Goal: Information Seeking & Learning: Learn about a topic

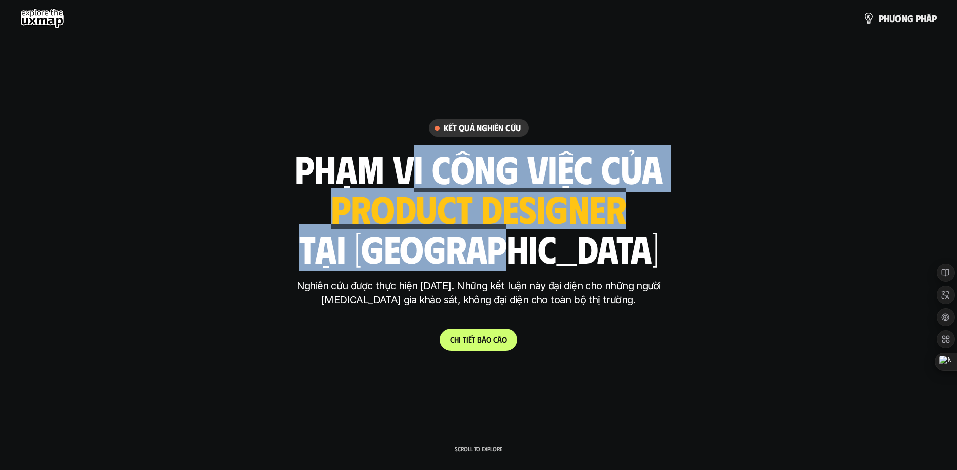
drag, startPoint x: 473, startPoint y: 197, endPoint x: 565, endPoint y: 249, distance: 106.1
click at [565, 249] on div "phạm vi công việc của ui designer ui/ux designer product designer UX designer u…" at bounding box center [479, 208] width 368 height 118
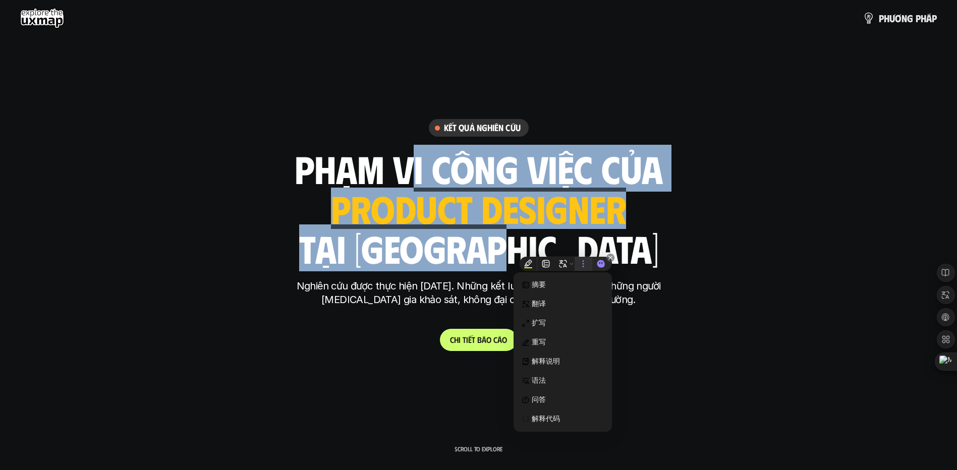
click at [577, 258] on div at bounding box center [583, 264] width 17 height 14
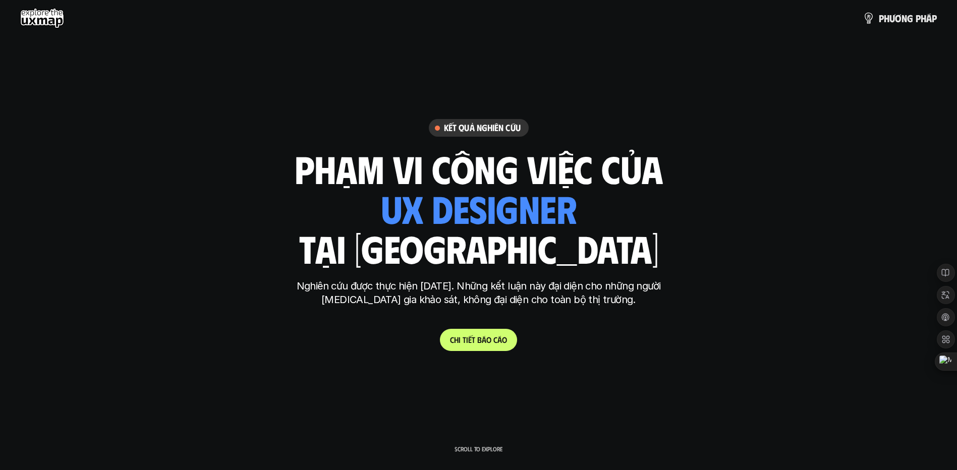
click at [440, 276] on div "Kết quả nghiên cứu phạm vi công việc của ui designer ui/ux designer product des…" at bounding box center [479, 235] width 378 height 232
click at [498, 325] on div "Kết quả nghiên cứu phạm vi công việc của ui designer ui/ux designer product des…" at bounding box center [479, 235] width 378 height 232
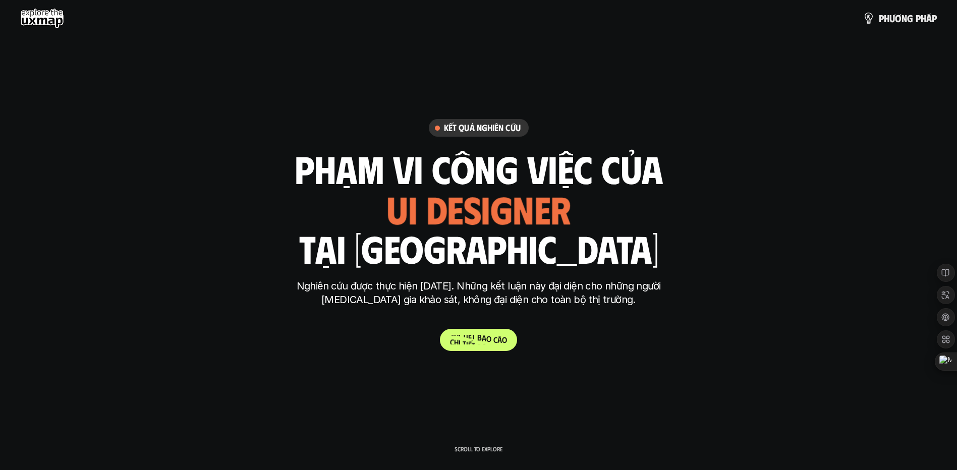
click at [498, 341] on span "á" at bounding box center [499, 340] width 5 height 10
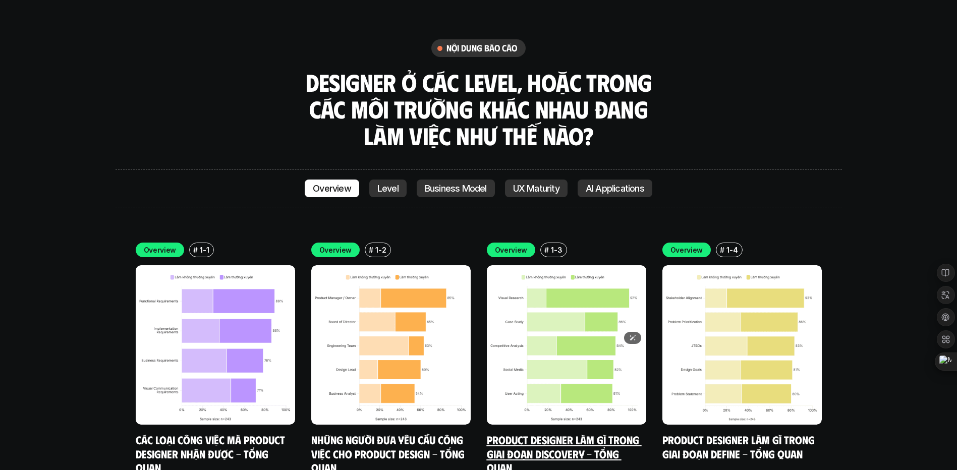
scroll to position [3442, 0]
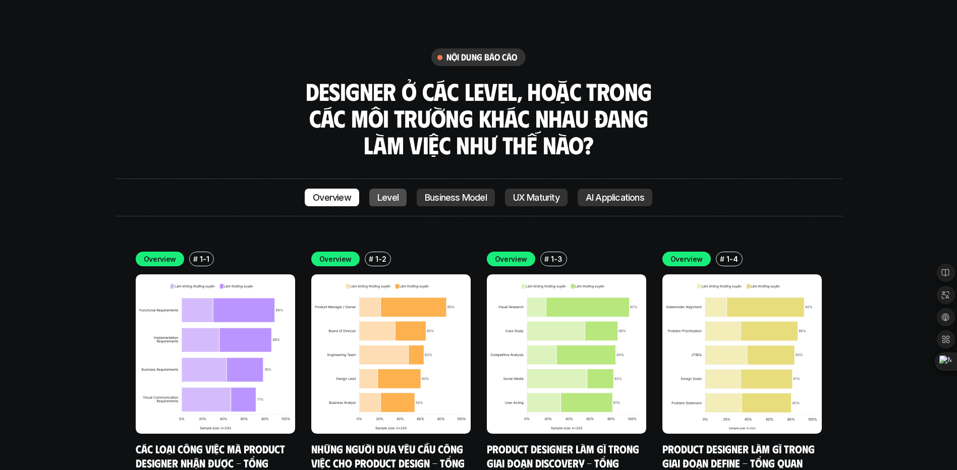
click at [390, 193] on p "Level" at bounding box center [387, 198] width 21 height 10
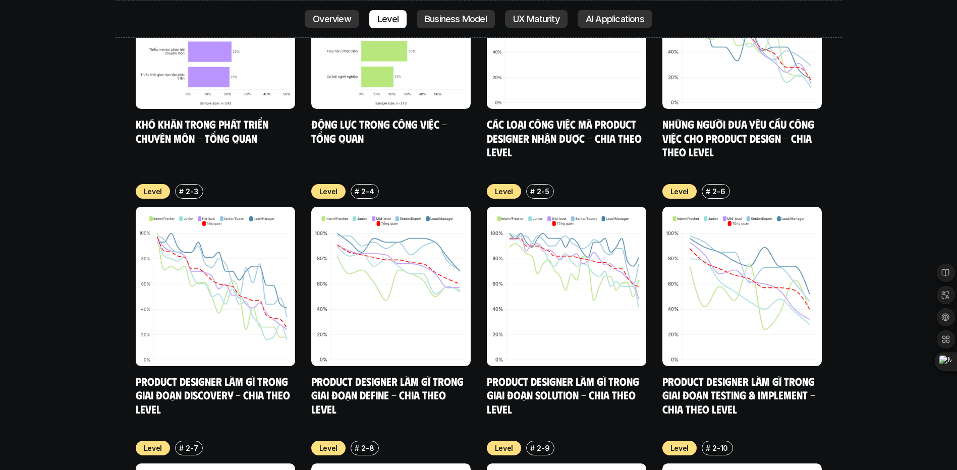
scroll to position [4114, 0]
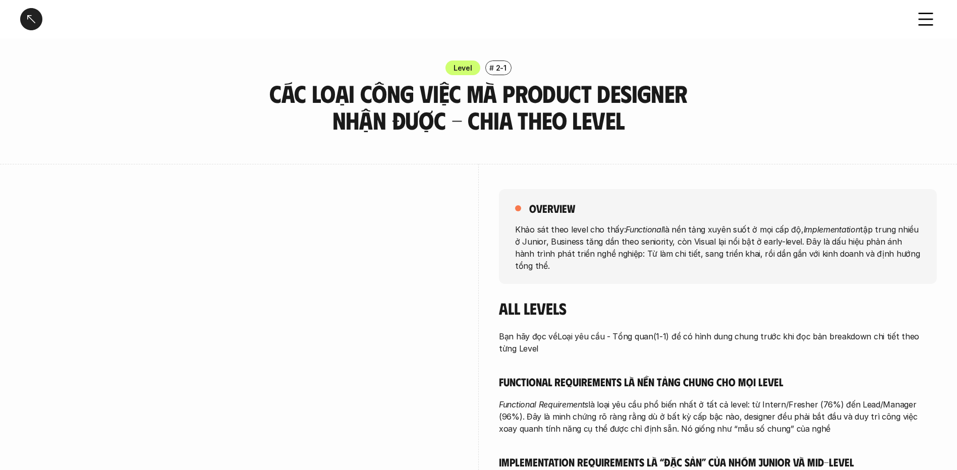
click at [538, 228] on p "Khảo sát theo level cho thấy: Functional là nền tảng xuyên suốt ở mọi cấp độ, I…" at bounding box center [718, 247] width 406 height 48
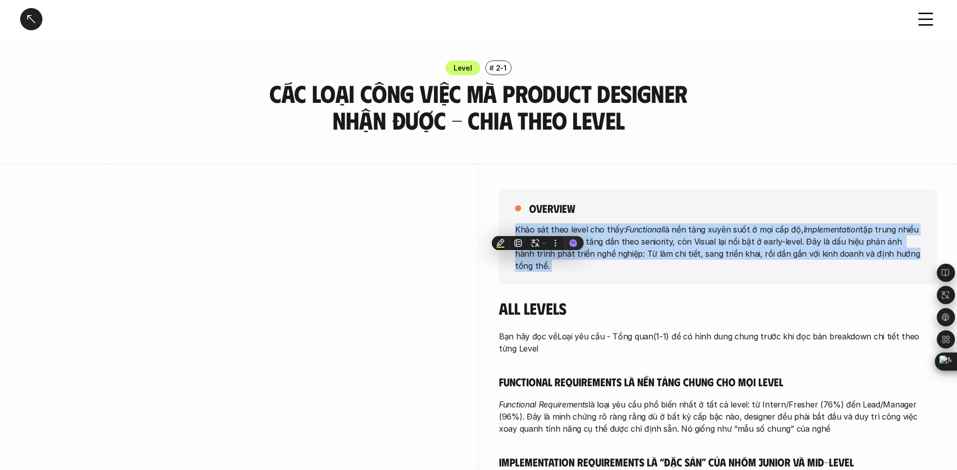
click at [673, 240] on p "Khảo sát theo level cho thấy: Functional là nền tảng xuyên suốt ở mọi cấp độ, I…" at bounding box center [718, 247] width 406 height 48
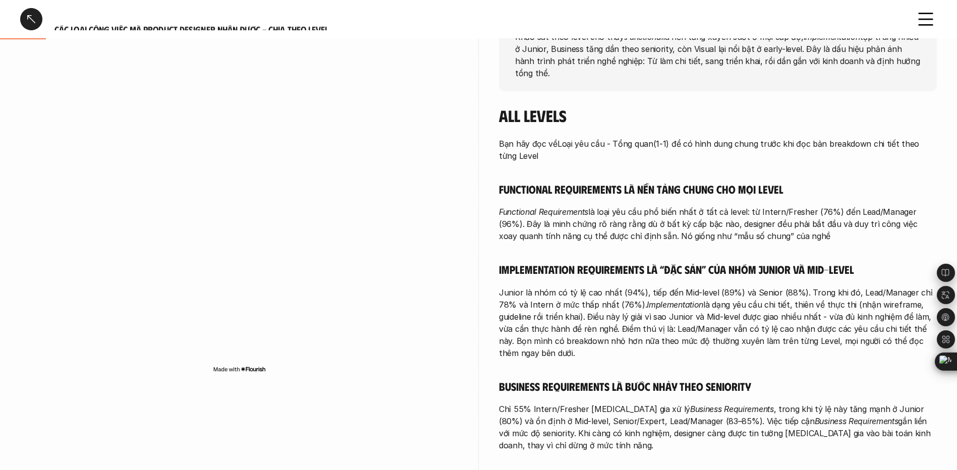
scroll to position [202, 0]
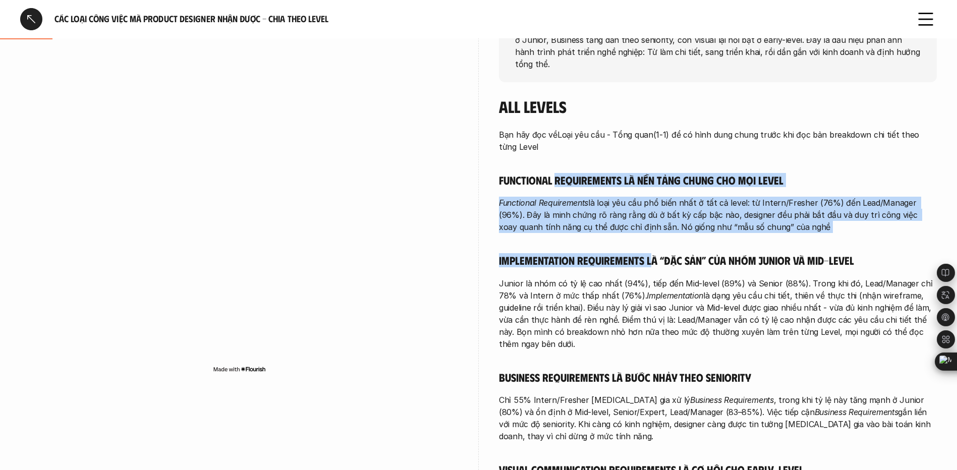
drag, startPoint x: 554, startPoint y: 191, endPoint x: 661, endPoint y: 251, distance: 123.1
click at [661, 251] on div "Bạn hãy đọc về Loại yêu cầu - Tổng quan (1-1) để có hình dung chung trước khi đ…" at bounding box center [718, 326] width 438 height 394
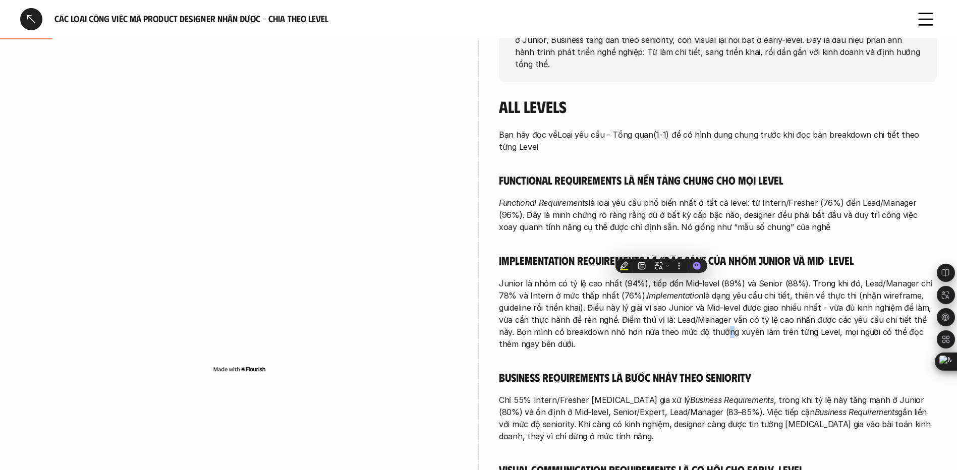
click at [699, 332] on p "Junior là nhóm có tỷ lệ cao nhất (94%), tiếp đến Mid-level (89%) và Senior (88%…" at bounding box center [718, 313] width 438 height 73
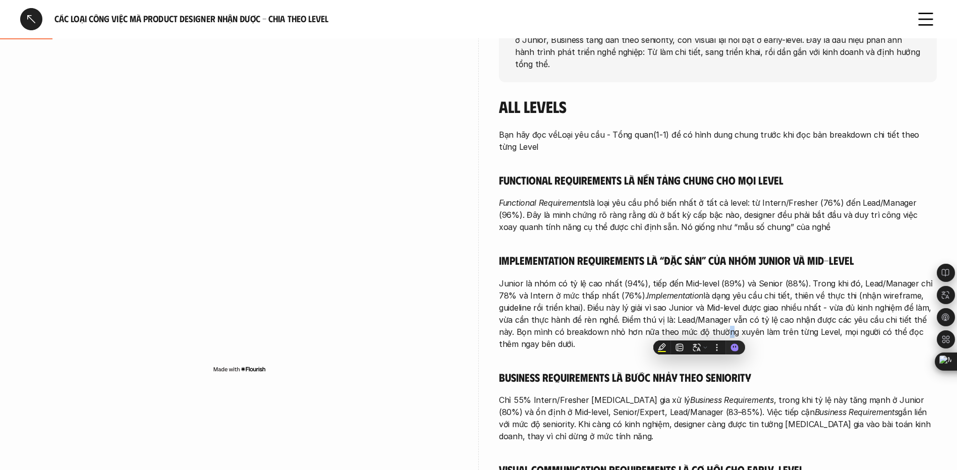
click at [699, 332] on p "Junior là nhóm có tỷ lệ cao nhất (94%), tiếp đến Mid-level (89%) và Senior (88%…" at bounding box center [718, 313] width 438 height 73
click at [643, 313] on p "Junior là nhóm có tỷ lệ cao nhất (94%), tiếp đến Mid-level (89%) và Senior (88%…" at bounding box center [718, 313] width 438 height 73
drag, startPoint x: 643, startPoint y: 313, endPoint x: 680, endPoint y: 311, distance: 36.9
click at [680, 311] on p "Junior là nhóm có tỷ lệ cao nhất (94%), tiếp đến Mid-level (89%) và Senior (88%…" at bounding box center [718, 313] width 438 height 73
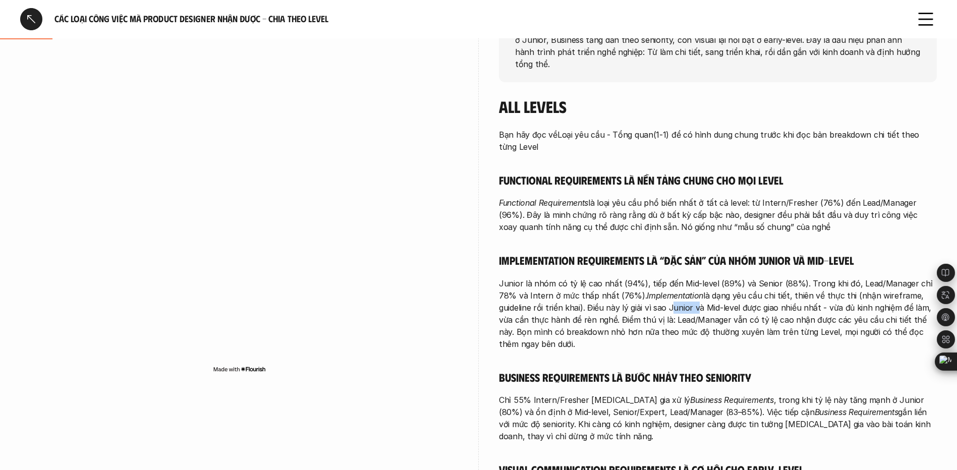
click at [680, 311] on p "Junior là nhóm có tỷ lệ cao nhất (94%), tiếp đến Mid-level (89%) và Senior (88%…" at bounding box center [718, 313] width 438 height 73
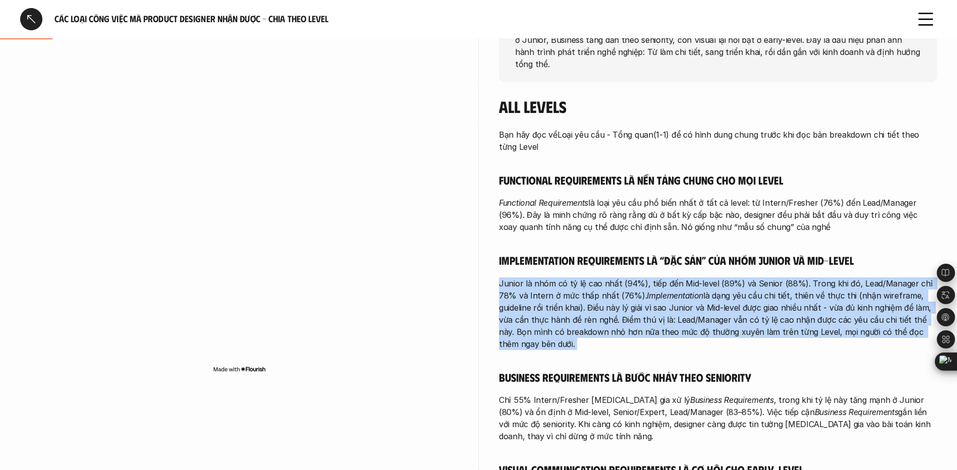
click at [680, 311] on p "Junior là nhóm có tỷ lệ cao nhất (94%), tiếp đến Mid-level (89%) và Senior (88%…" at bounding box center [718, 313] width 438 height 73
drag, startPoint x: 680, startPoint y: 311, endPoint x: 602, endPoint y: 299, distance: 78.6
click at [602, 299] on p "Junior là nhóm có tỷ lệ cao nhất (94%), tiếp đến Mid-level (89%) và Senior (88%…" at bounding box center [718, 313] width 438 height 73
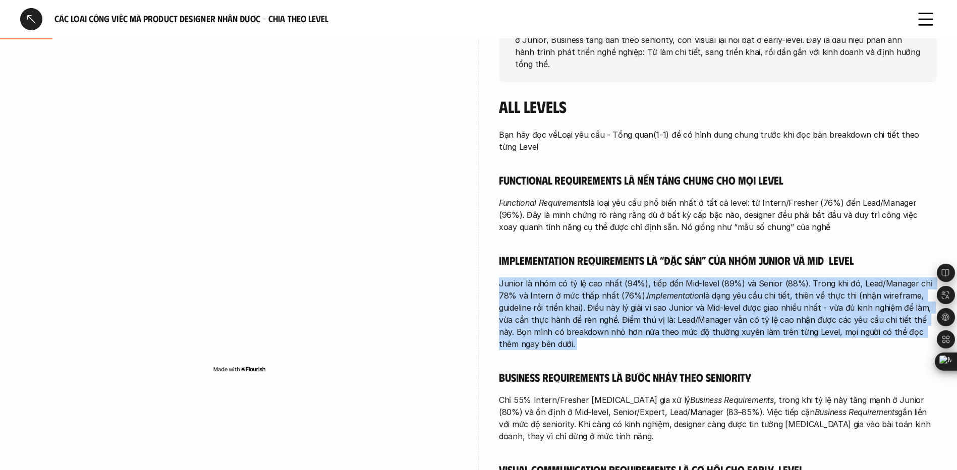
drag, startPoint x: 602, startPoint y: 299, endPoint x: 654, endPoint y: 299, distance: 52.0
click at [654, 299] on em "Implementation" at bounding box center [675, 296] width 56 height 10
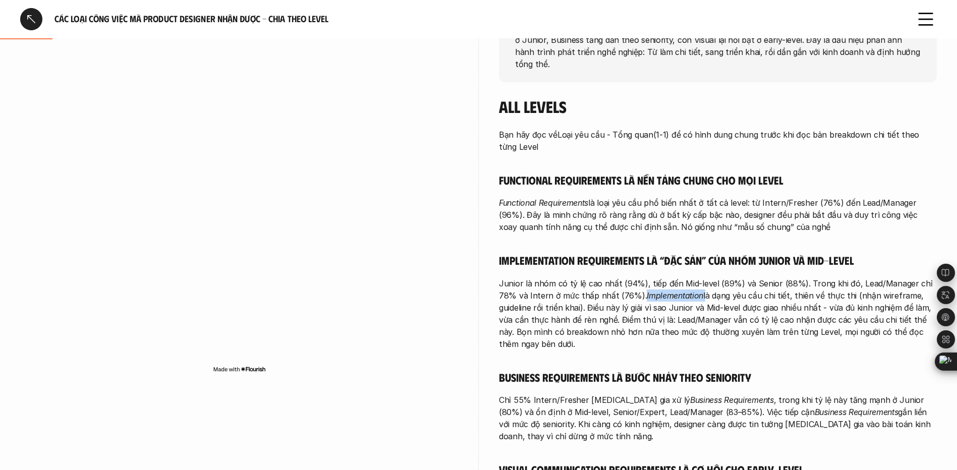
click at [654, 299] on em "Implementation" at bounding box center [675, 296] width 56 height 10
drag, startPoint x: 654, startPoint y: 299, endPoint x: 642, endPoint y: 299, distance: 12.1
click at [647, 299] on em "Implementation" at bounding box center [675, 296] width 56 height 10
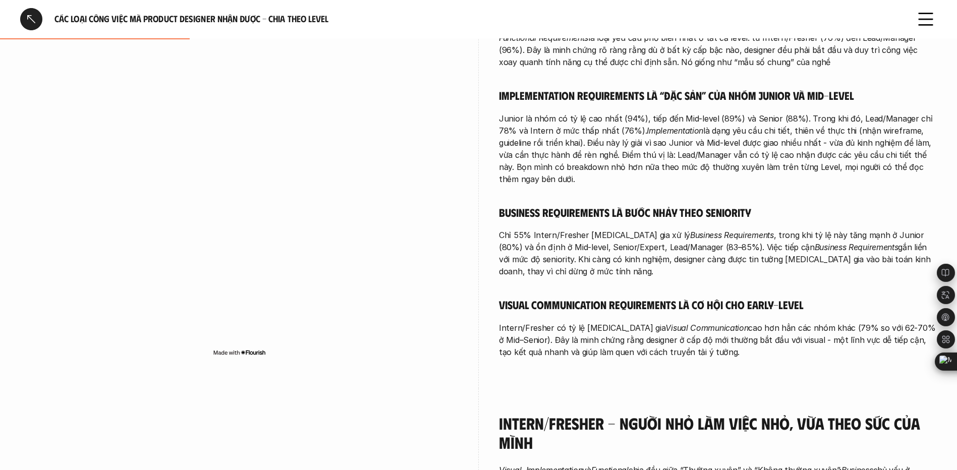
scroll to position [605, 0]
